Goal: Information Seeking & Learning: Find specific fact

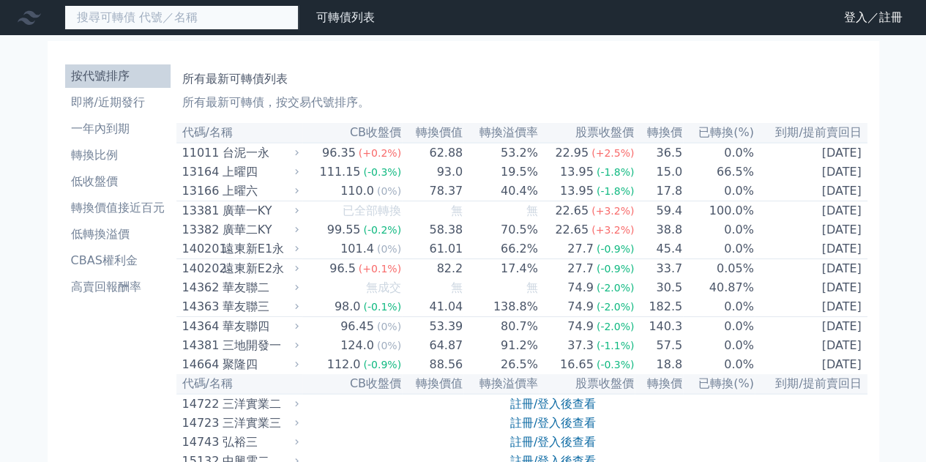
click at [249, 23] on input at bounding box center [181, 17] width 234 height 25
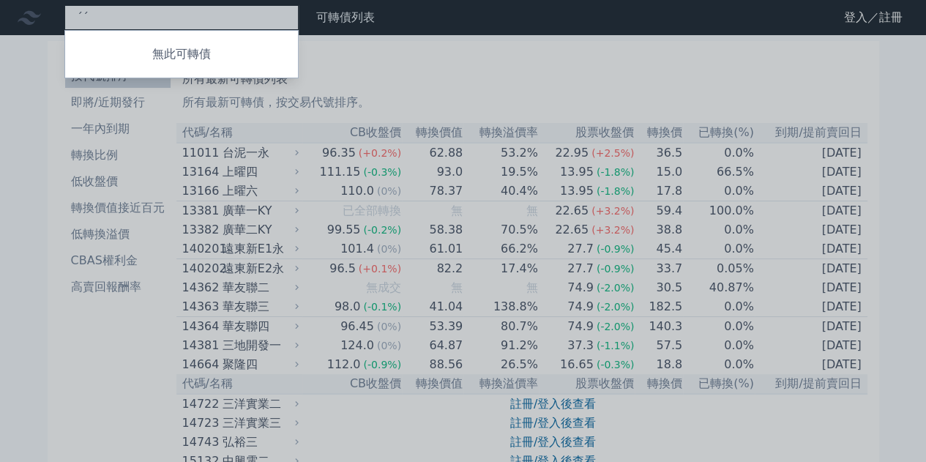
type input "ˊ"
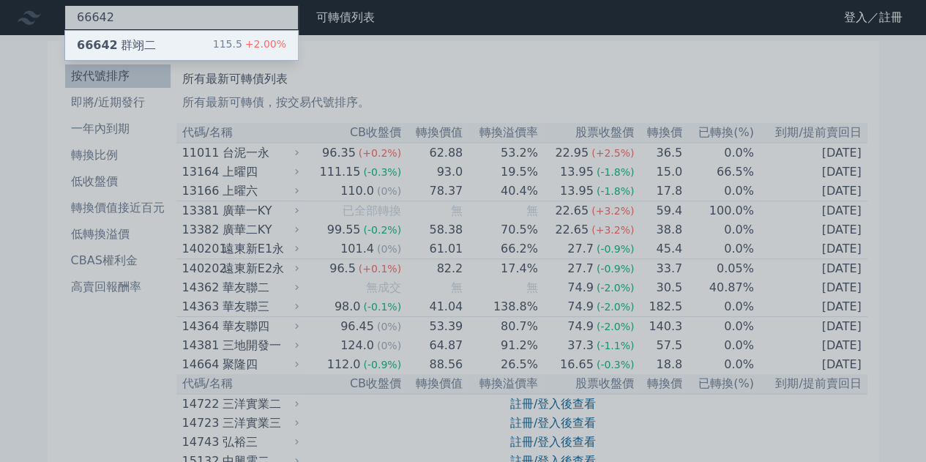
type input "66642"
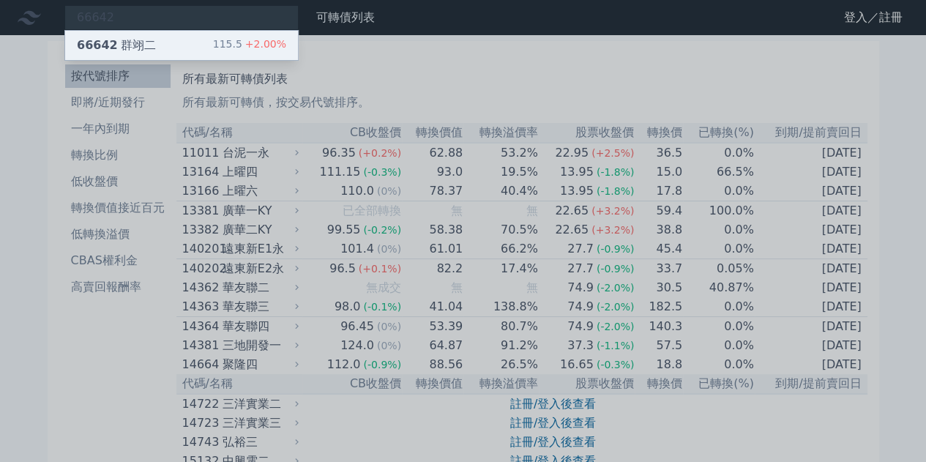
click at [228, 44] on div "115.5 +2.00%" at bounding box center [249, 46] width 73 height 18
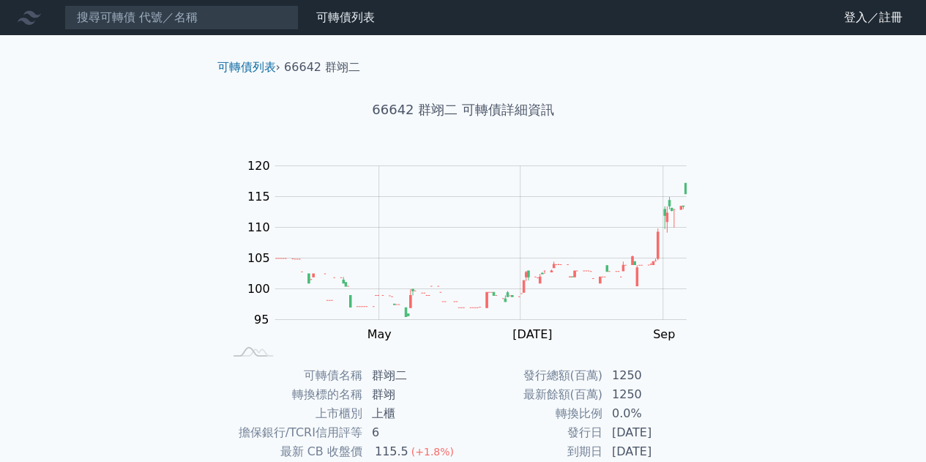
scroll to position [215, 0]
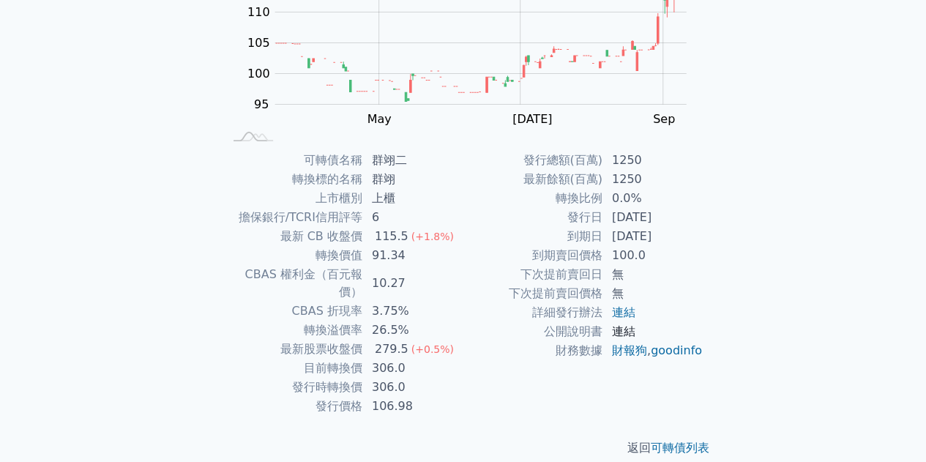
click at [627, 335] on link "連結" at bounding box center [623, 331] width 23 height 14
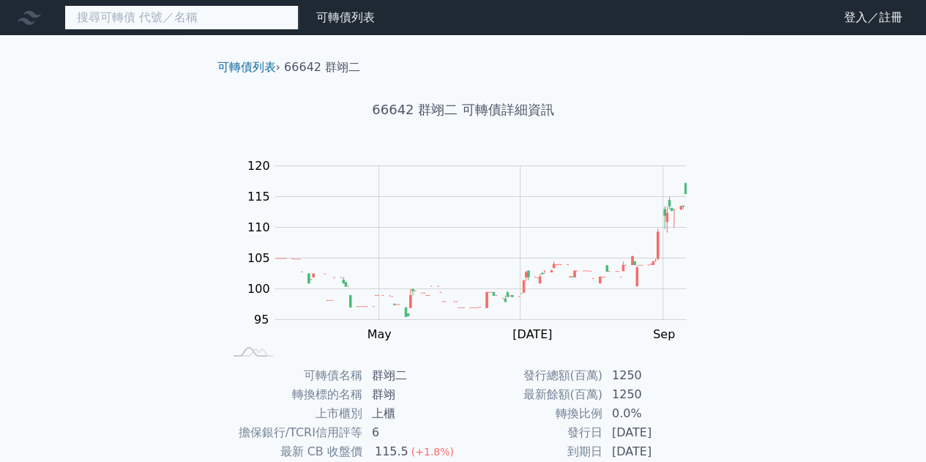
click at [249, 22] on input at bounding box center [181, 17] width 234 height 25
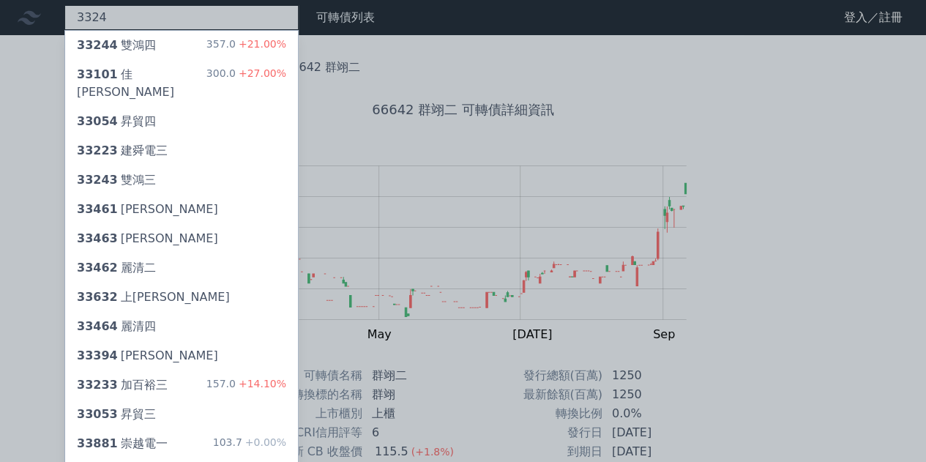
type input "3324"
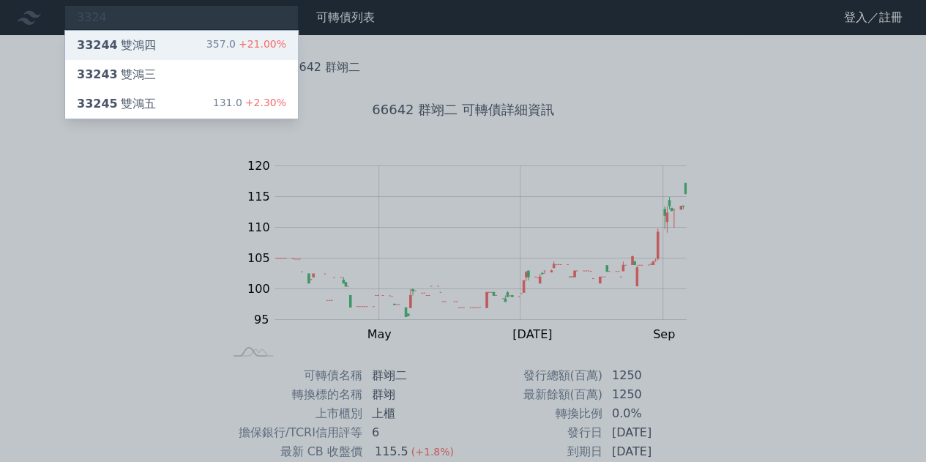
click at [252, 45] on span "+21.00%" at bounding box center [261, 44] width 51 height 12
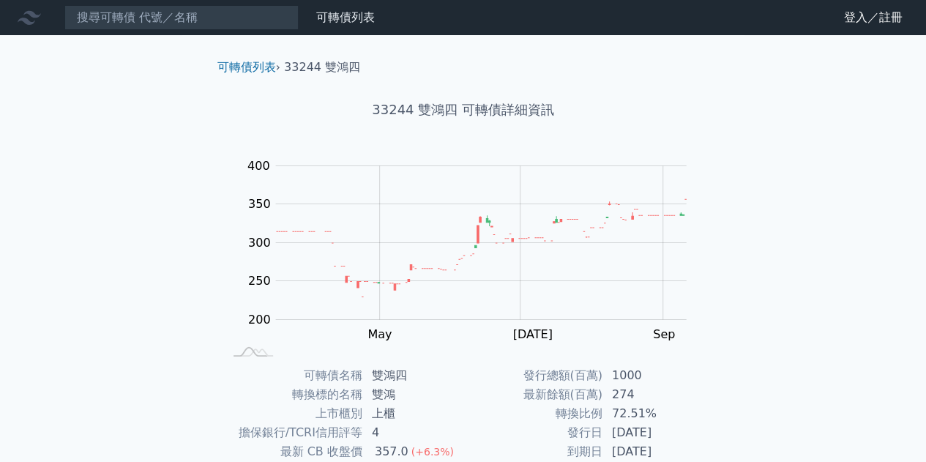
scroll to position [215, 0]
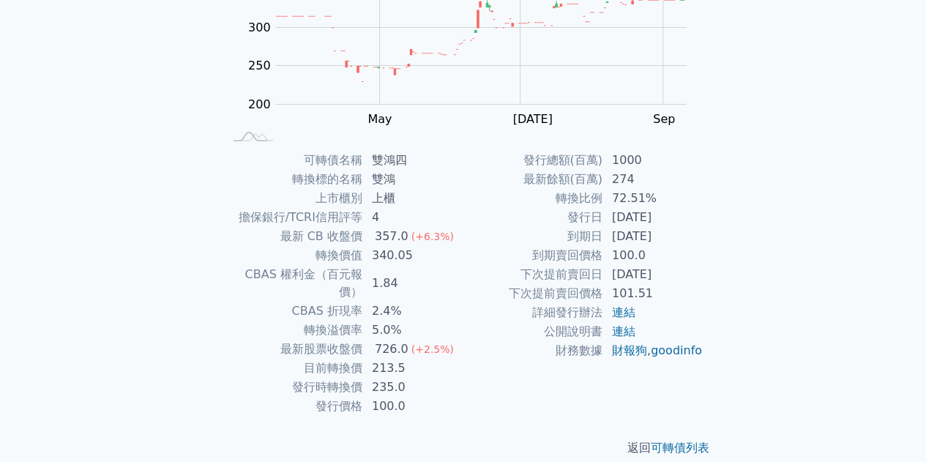
click at [624, 341] on td "財報狗 , goodinfo" at bounding box center [653, 350] width 100 height 19
click at [627, 326] on link "連結" at bounding box center [623, 331] width 23 height 14
